Goal: Information Seeking & Learning: Check status

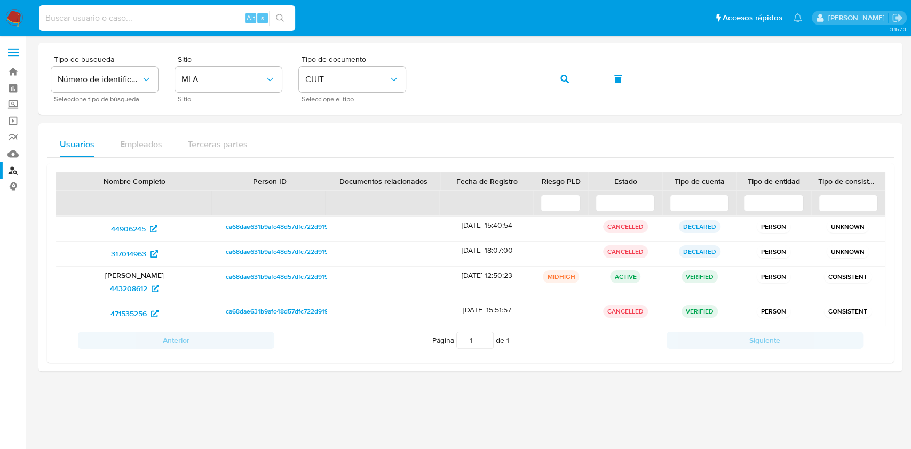
click at [164, 13] on input at bounding box center [167, 18] width 256 height 14
paste input "321379083"
type input "321379083"
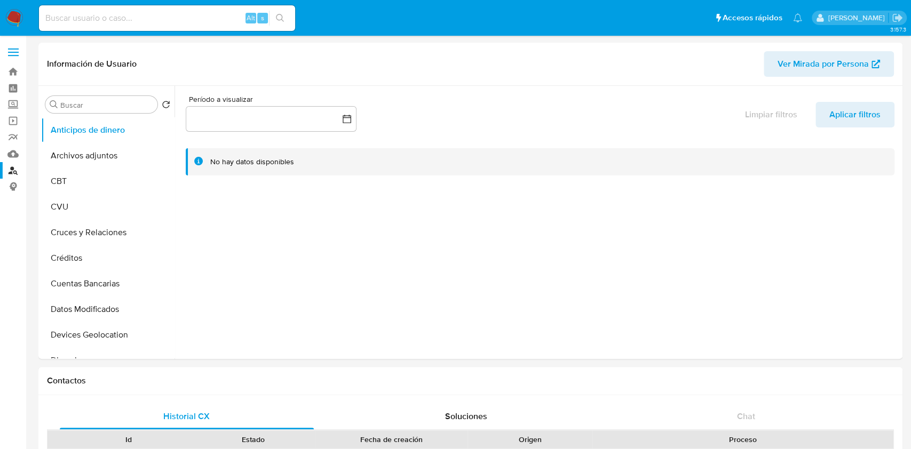
select select "10"
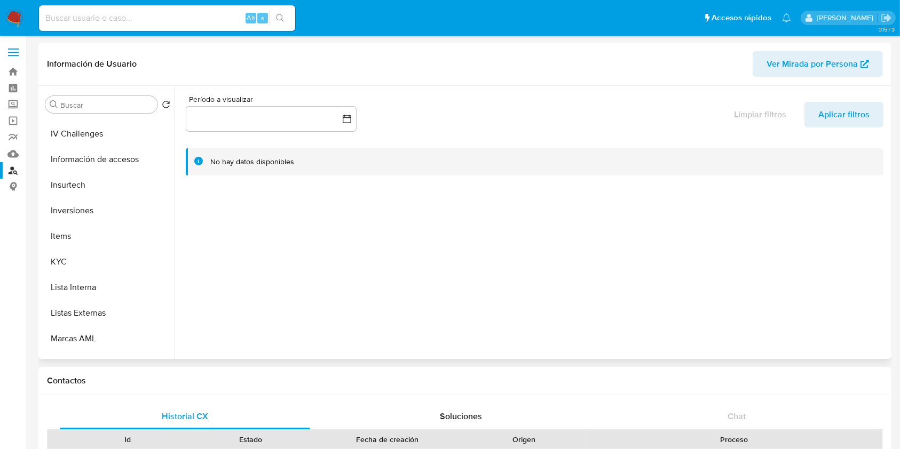
scroll to position [430, 0]
click at [101, 260] on button "KYC" at bounding box center [103, 264] width 125 height 26
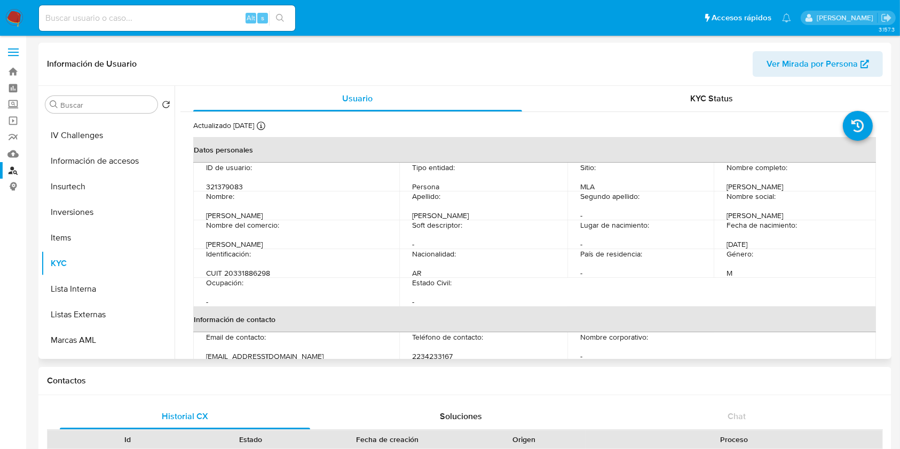
drag, startPoint x: 169, startPoint y: 293, endPoint x: 172, endPoint y: 252, distance: 40.7
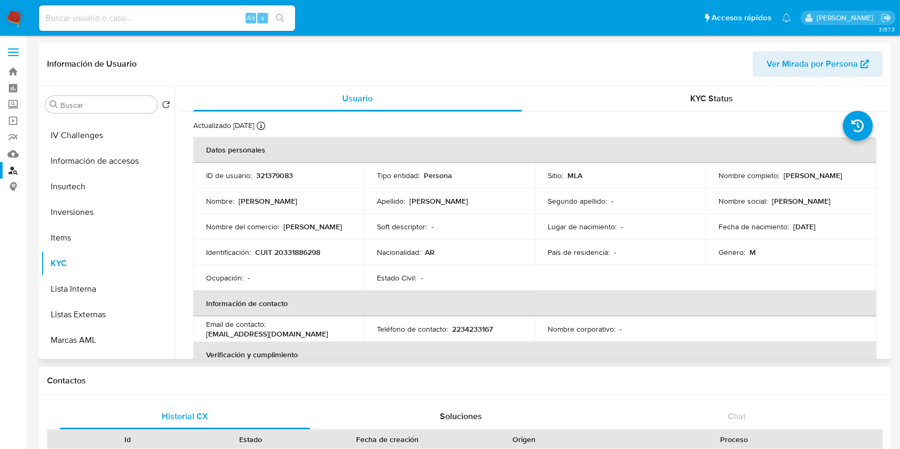
click at [172, 252] on ul "Anticipos de dinero Archivos adjuntos CBT CVU Cruces y Relaciones Créditos Cuen…" at bounding box center [107, 237] width 133 height 241
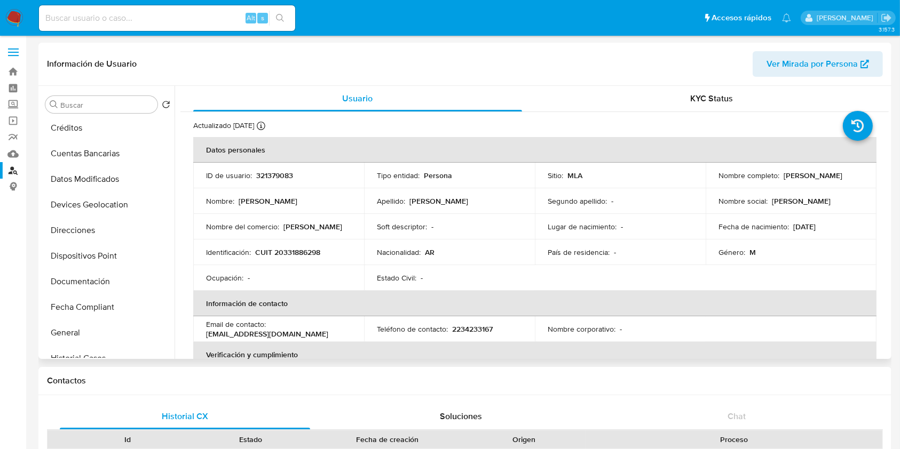
scroll to position [52, 0]
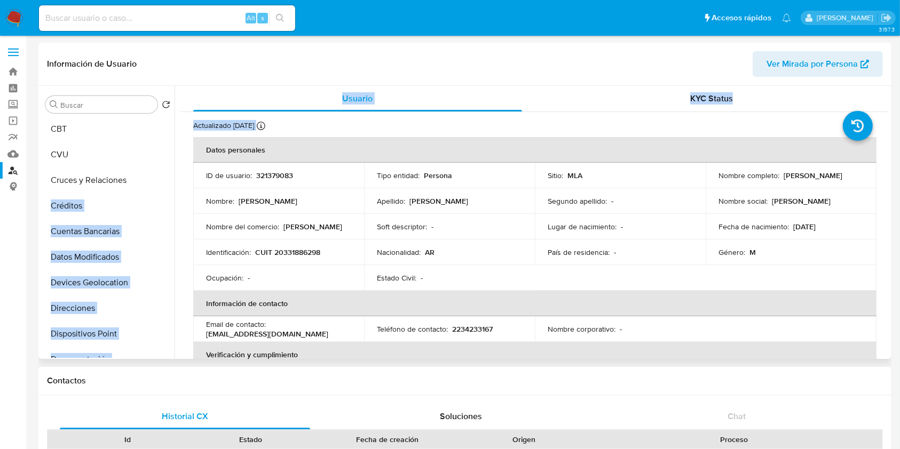
drag, startPoint x: 179, startPoint y: 153, endPoint x: 173, endPoint y: 193, distance: 40.5
click at [173, 193] on div "Buscar Volver al orden por defecto Anticipos de dinero Archivos adjuntos CBT CV…" at bounding box center [465, 222] width 848 height 273
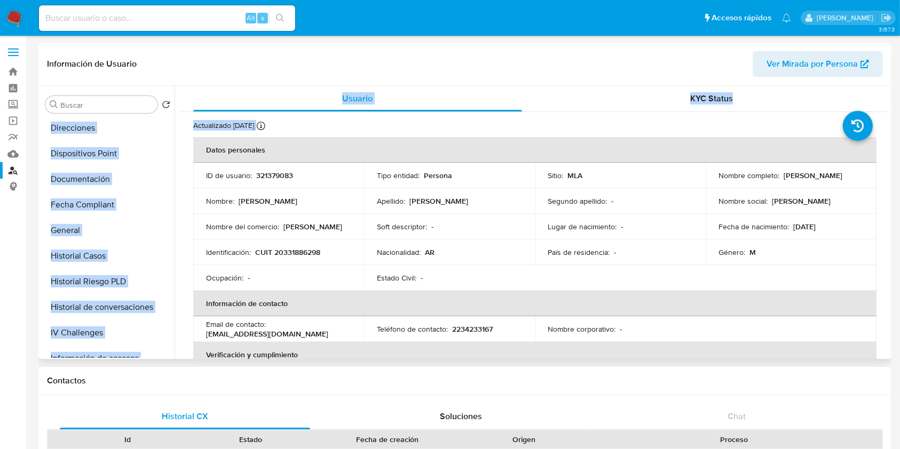
scroll to position [228, 0]
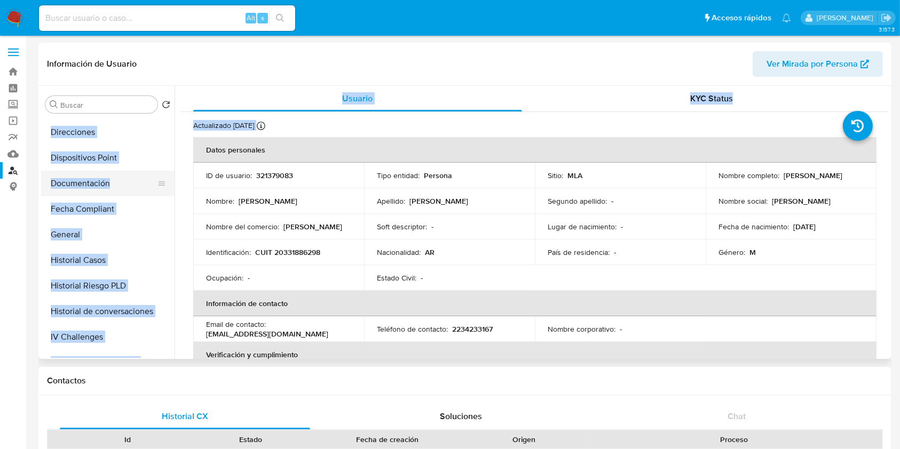
click at [111, 180] on button "Documentación" at bounding box center [103, 184] width 125 height 26
